Goal: Task Accomplishment & Management: Complete application form

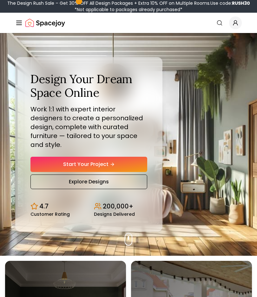
click at [53, 157] on link "Start Your Project" at bounding box center [88, 164] width 117 height 15
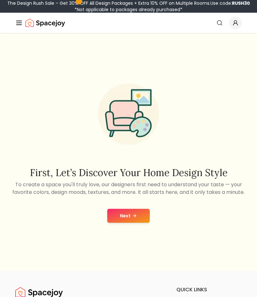
click at [138, 218] on button "Next" at bounding box center [128, 216] width 43 height 14
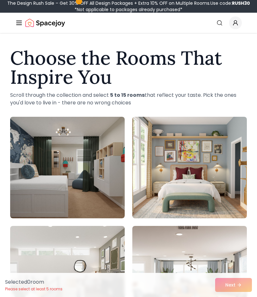
click at [200, 196] on img at bounding box center [189, 168] width 115 height 102
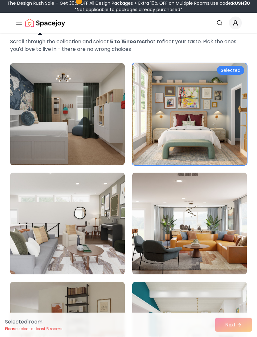
scroll to position [55, 0]
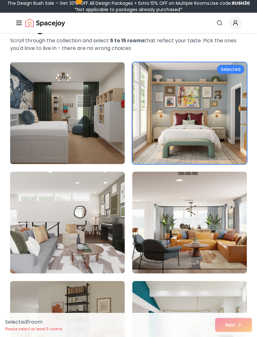
click at [194, 204] on img at bounding box center [189, 223] width 115 height 102
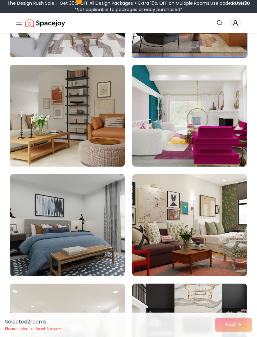
scroll to position [272, 0]
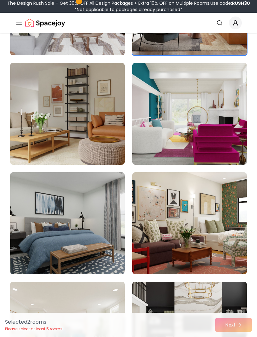
click at [218, 145] on img at bounding box center [189, 114] width 115 height 102
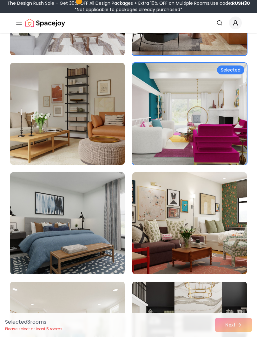
click at [43, 121] on img at bounding box center [67, 114] width 115 height 102
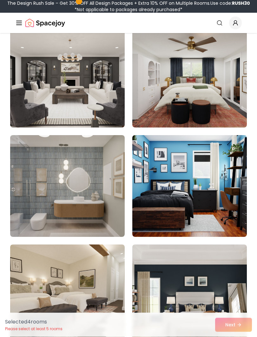
scroll to position [1184, 0]
click at [52, 158] on img at bounding box center [67, 186] width 115 height 102
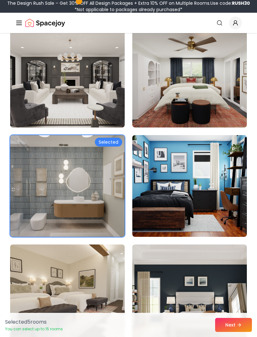
click at [212, 117] on img at bounding box center [189, 77] width 115 height 102
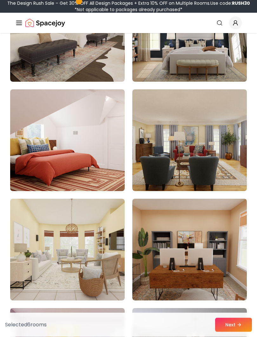
scroll to position [1448, 0]
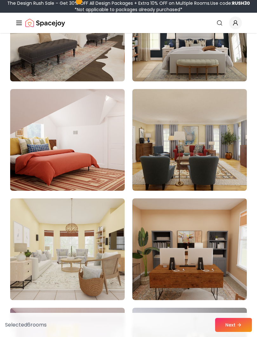
click at [193, 206] on img at bounding box center [189, 249] width 115 height 102
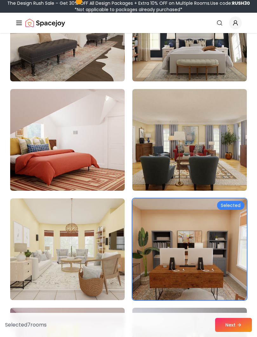
click at [55, 217] on img at bounding box center [67, 249] width 115 height 102
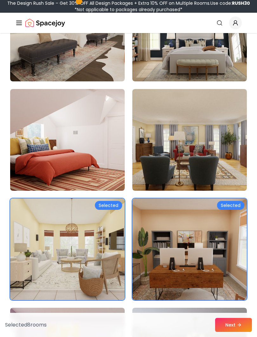
click at [212, 144] on img at bounding box center [189, 140] width 115 height 102
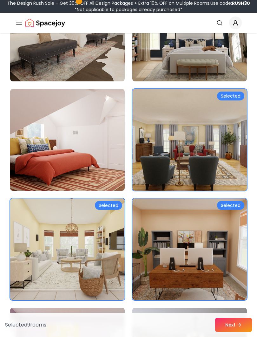
click at [62, 108] on img at bounding box center [67, 140] width 115 height 102
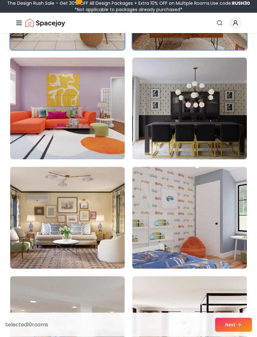
scroll to position [1698, 0]
click at [229, 253] on img at bounding box center [189, 218] width 115 height 102
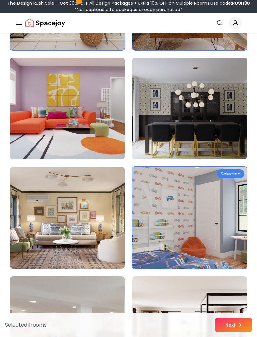
click at [231, 297] on button "Next" at bounding box center [233, 325] width 37 height 14
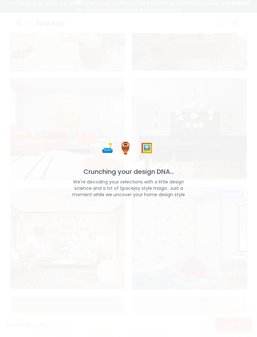
click at [257, 266] on div "🛋️ 🏺 🖼️ Crunching your design DNA... We're decoding your selections with a litt…" at bounding box center [128, 168] width 257 height 337
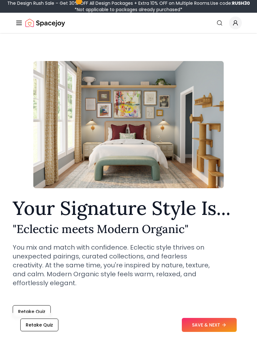
click at [210, 297] on button "SAVE & NEXT" at bounding box center [209, 325] width 55 height 14
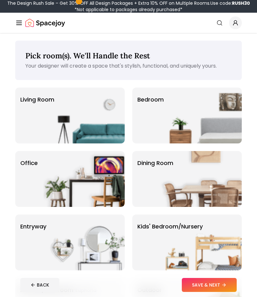
click at [47, 107] on img at bounding box center [84, 116] width 81 height 56
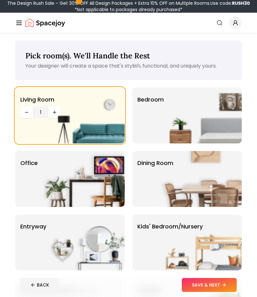
click at [157, 102] on p "Bedroom" at bounding box center [151, 99] width 26 height 9
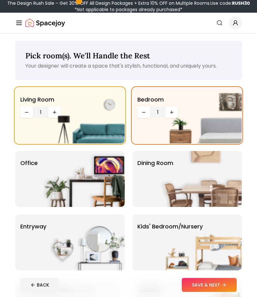
click at [68, 166] on img at bounding box center [84, 179] width 81 height 56
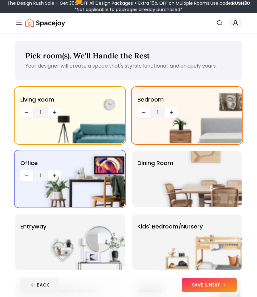
click at [145, 170] on div "Dining Room" at bounding box center [187, 179] width 110 height 56
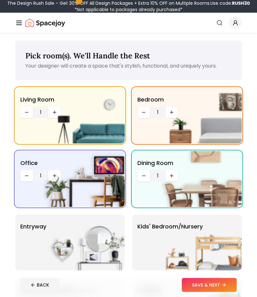
click at [224, 237] on img at bounding box center [201, 243] width 81 height 56
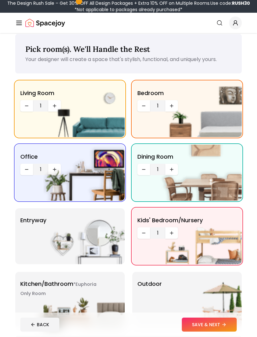
scroll to position [7, 0]
click at [47, 239] on img at bounding box center [84, 236] width 81 height 56
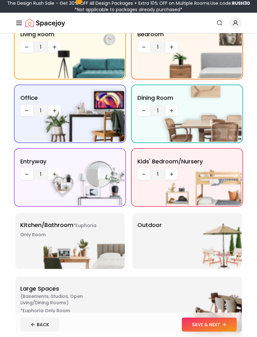
scroll to position [67, 0]
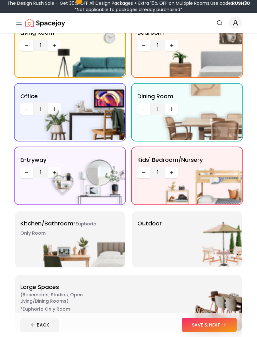
click at [44, 239] on img at bounding box center [84, 239] width 81 height 56
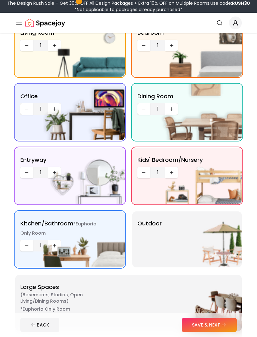
click at [228, 252] on img at bounding box center [201, 239] width 81 height 56
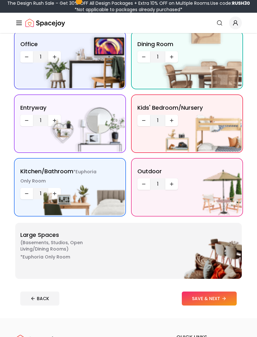
scroll to position [119, 0]
click at [39, 236] on p "Large Spaces ( Basements, Studios, Open living/dining rooms ) *Euphoria Only Ro…" at bounding box center [59, 245] width 79 height 31
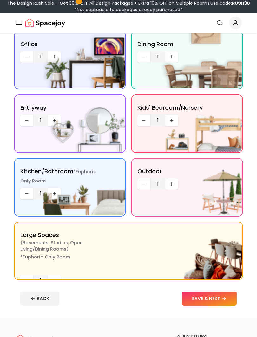
click at [39, 236] on p "Large Spaces ( Basements, Studios, Open living/dining rooms ) *Euphoria Only Ro…" at bounding box center [59, 245] width 79 height 31
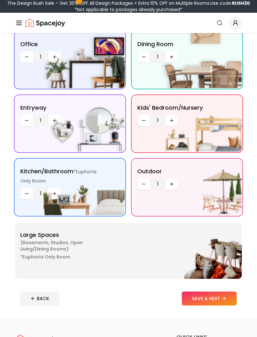
click at [48, 242] on span "( Basements, Studios, Open living/dining rooms )" at bounding box center [59, 245] width 79 height 13
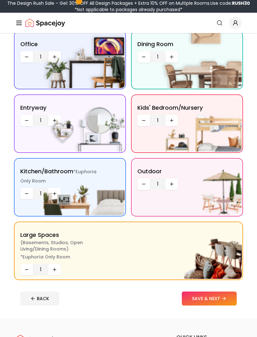
click at [212, 292] on button "SAVE & NEXT" at bounding box center [209, 298] width 55 height 14
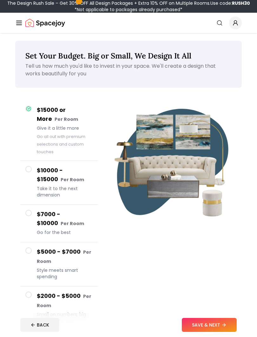
click at [211, 297] on button "SAVE & NEXT" at bounding box center [209, 325] width 55 height 14
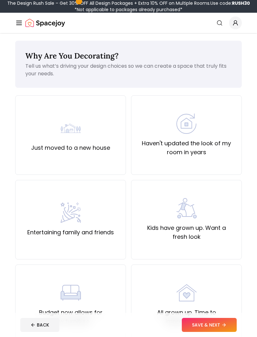
click at [39, 166] on div "Just moved to a new house" at bounding box center [70, 134] width 111 height 79
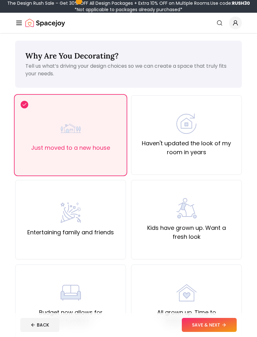
click at [216, 297] on button "SAVE & NEXT" at bounding box center [209, 325] width 55 height 14
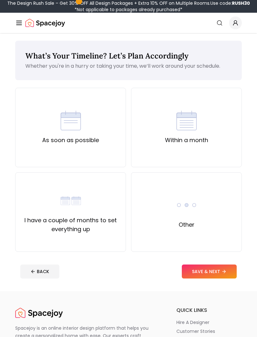
click at [26, 138] on div "As soon as possible" at bounding box center [70, 127] width 111 height 79
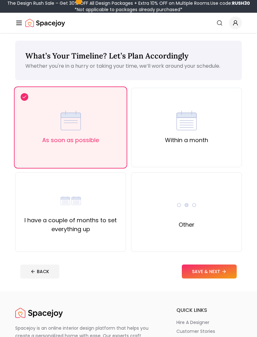
click at [212, 270] on button "SAVE & NEXT" at bounding box center [209, 271] width 55 height 14
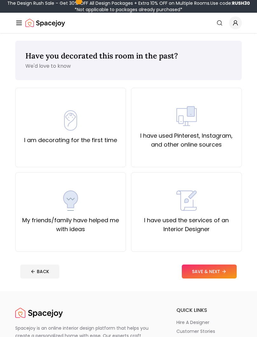
click at [20, 141] on div "I am decorating for the first time" at bounding box center [70, 127] width 111 height 79
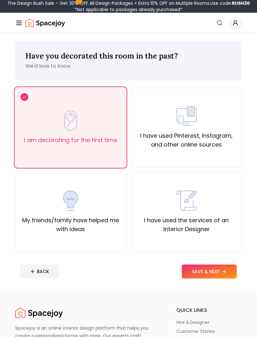
click at [222, 269] on button "SAVE & NEXT" at bounding box center [209, 271] width 55 height 14
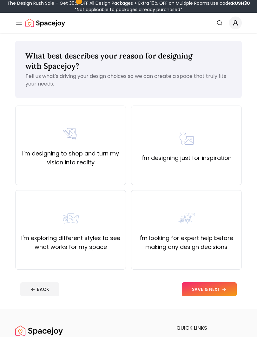
click at [22, 143] on div "I'm designing to shop and turn my vision into reality" at bounding box center [71, 145] width 100 height 43
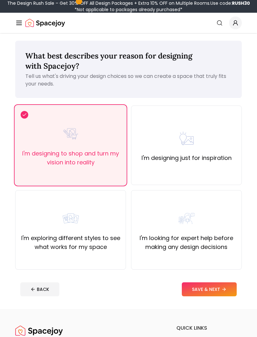
click at [218, 286] on button "SAVE & NEXT" at bounding box center [209, 289] width 55 height 14
